Goal: Task Accomplishment & Management: Use online tool/utility

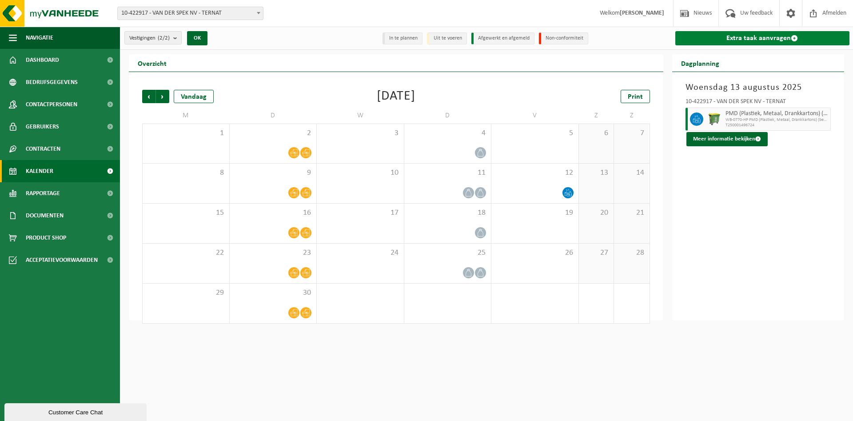
click at [753, 36] on link "Extra taak aanvragen" at bounding box center [763, 38] width 175 height 14
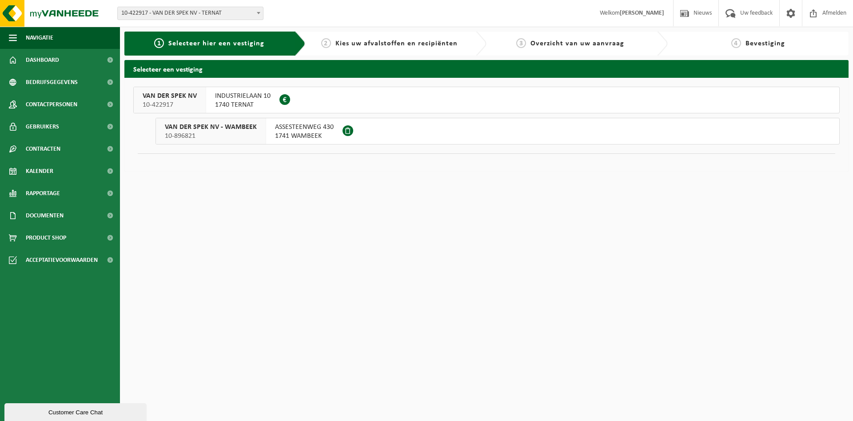
click at [254, 98] on span "INDUSTRIELAAN 10" at bounding box center [243, 96] width 56 height 9
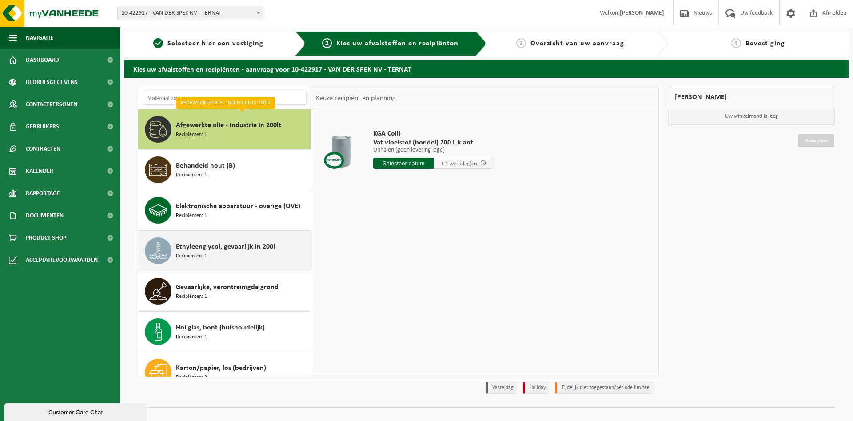
scroll to position [35, 0]
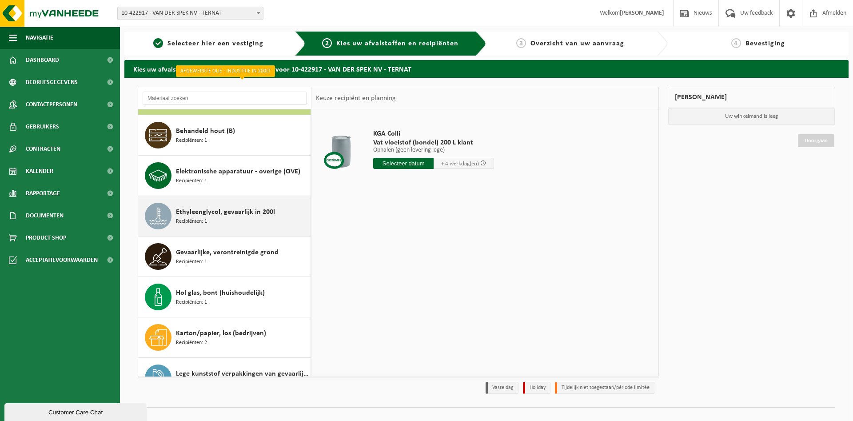
click at [242, 224] on div "Ethyleenglycol, gevaarlijk in 200l Recipiënten: 1" at bounding box center [242, 216] width 132 height 27
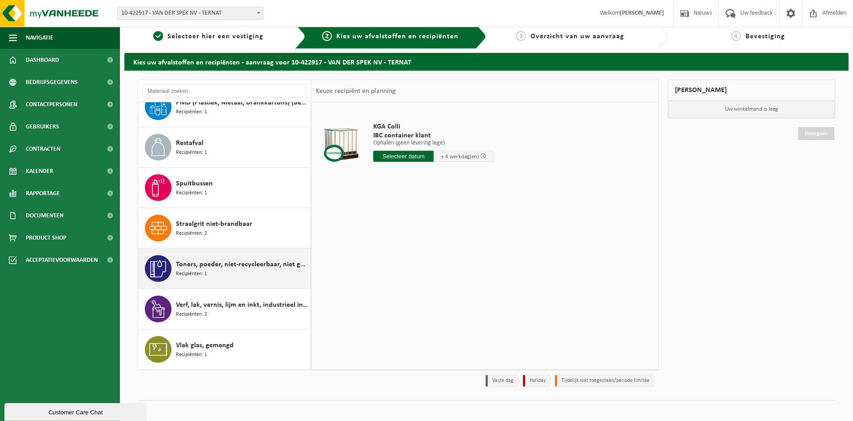
scroll to position [9, 0]
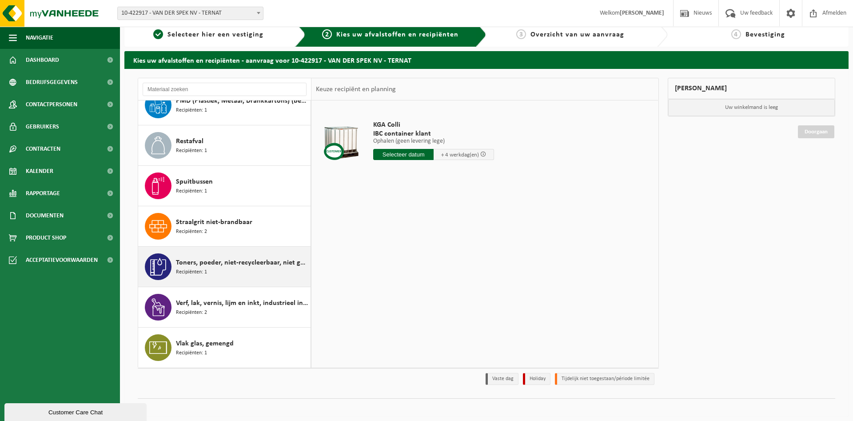
click at [235, 262] on span "Toners, poeder, niet-recycleerbaar, niet gevaarlijk" at bounding box center [242, 262] width 132 height 11
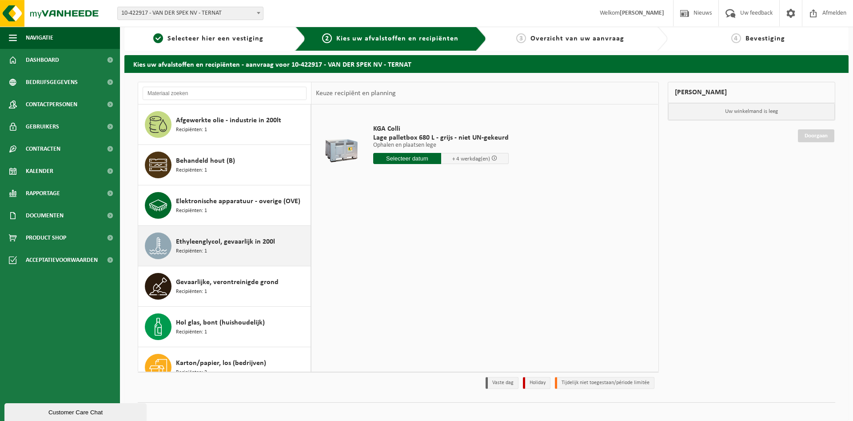
scroll to position [0, 0]
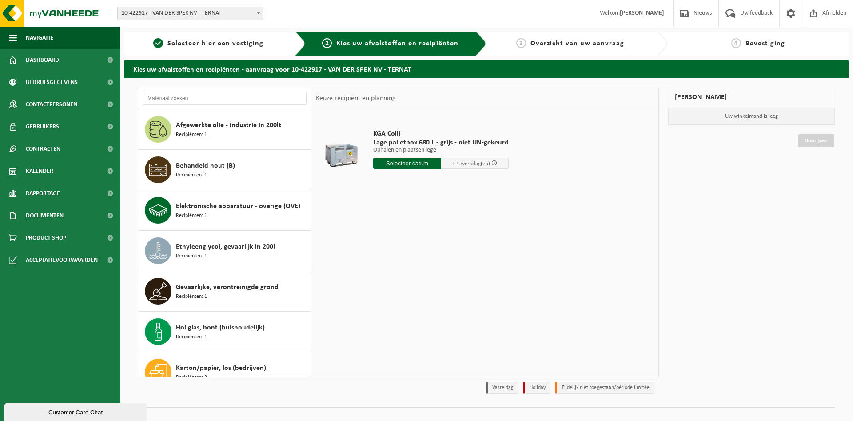
click at [448, 190] on td at bounding box center [485, 191] width 338 height 4
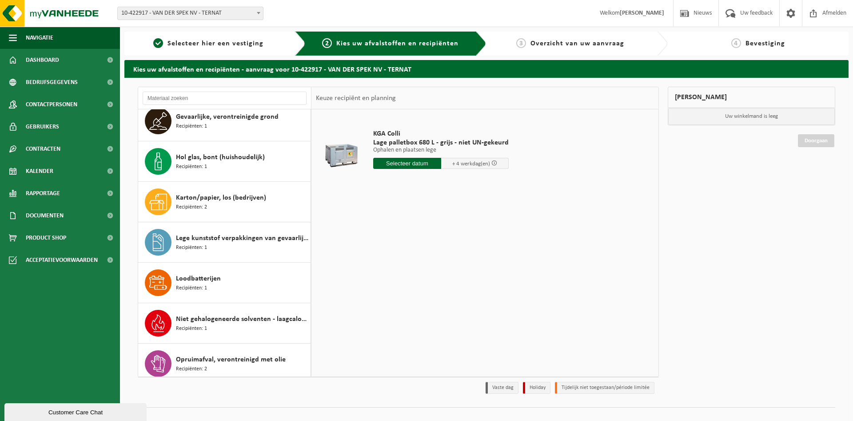
scroll to position [173, 0]
